Goal: Task Accomplishment & Management: Manage account settings

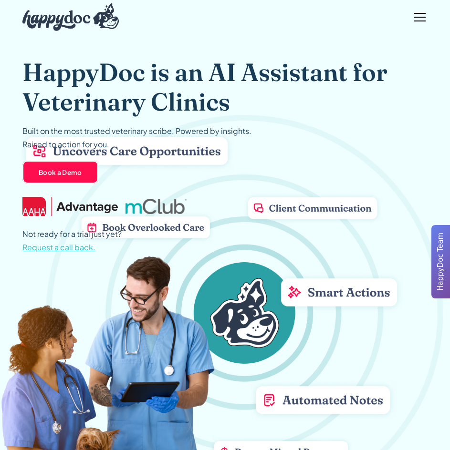
click at [442, 256] on span "HappyDoc Team" at bounding box center [440, 262] width 11 height 58
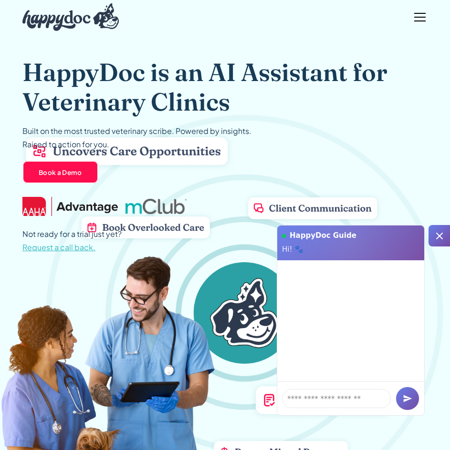
click at [441, 235] on icon at bounding box center [439, 236] width 7 height 7
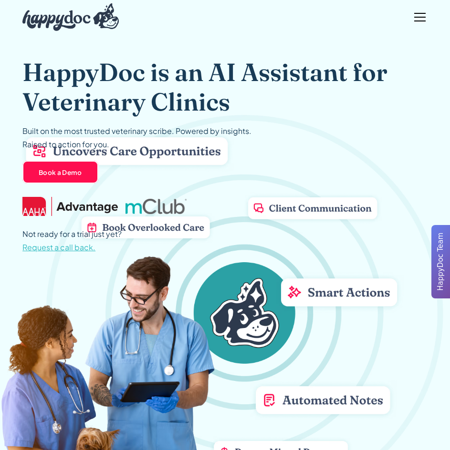
click at [420, 16] on div "menu" at bounding box center [419, 17] width 23 height 23
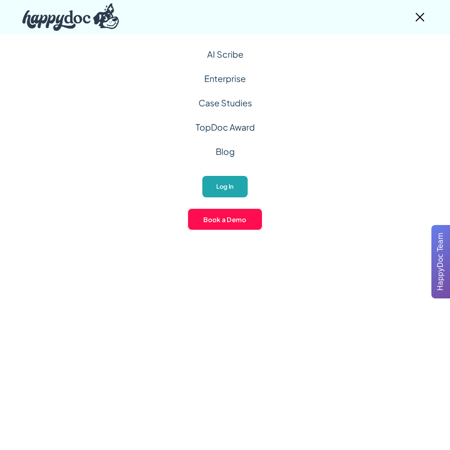
click at [219, 185] on link "Log In" at bounding box center [224, 186] width 47 height 23
